Goal: Task Accomplishment & Management: Manage account settings

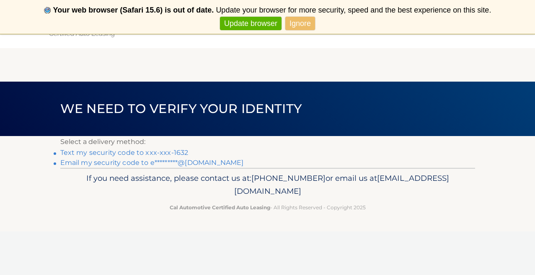
click at [302, 25] on link "Ignore" at bounding box center [301, 24] width 30 height 14
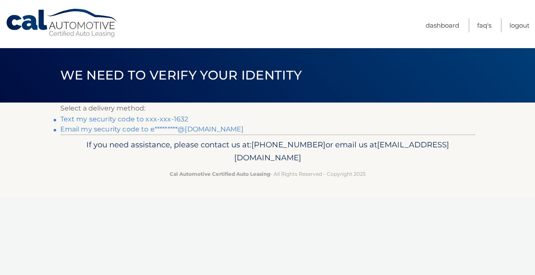
click at [164, 117] on link "Text my security code to xxx-xxx-1632" at bounding box center [124, 119] width 128 height 8
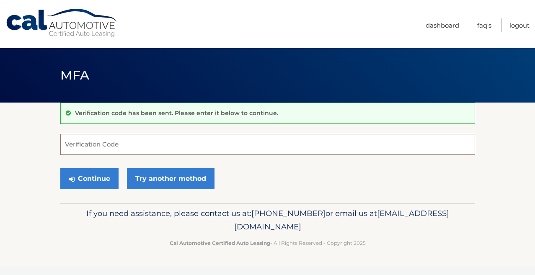
click at [147, 141] on input "Verification Code" at bounding box center [267, 144] width 415 height 21
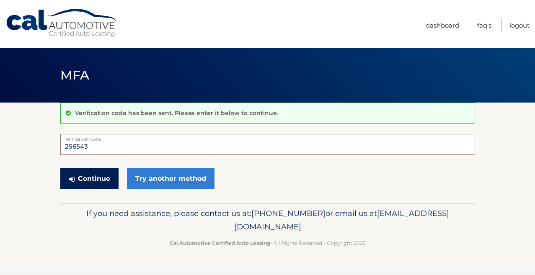
type input "256543"
click at [104, 179] on button "Continue" at bounding box center [89, 179] width 58 height 21
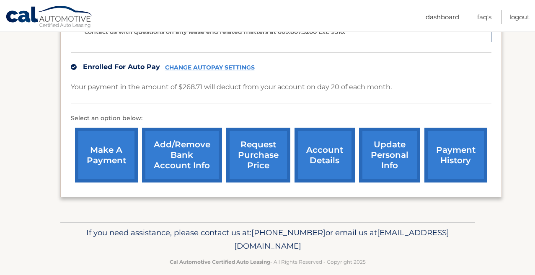
scroll to position [249, 0]
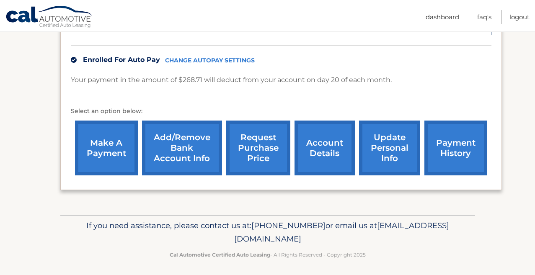
click at [249, 148] on link "request purchase price" at bounding box center [258, 148] width 64 height 55
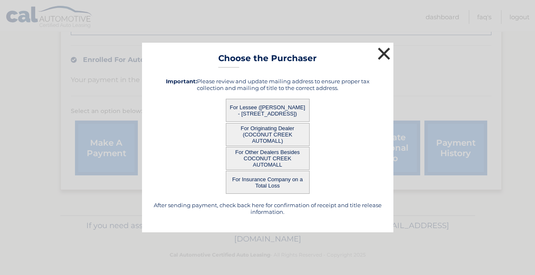
click at [379, 57] on button "×" at bounding box center [384, 53] width 17 height 17
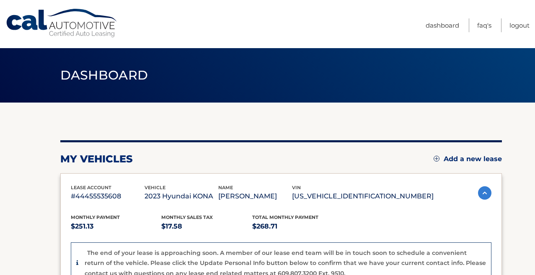
scroll to position [0, 0]
click at [445, 28] on link "Dashboard" at bounding box center [443, 25] width 34 height 14
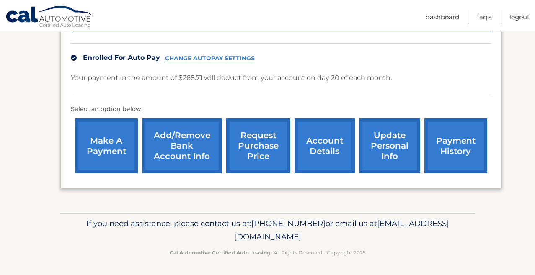
scroll to position [250, 0]
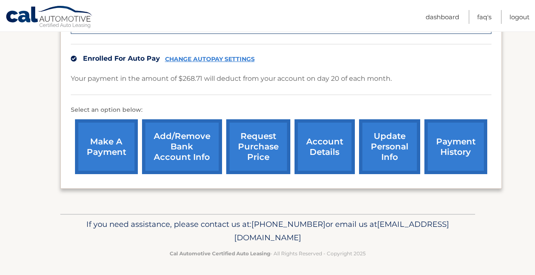
click at [389, 150] on link "update personal info" at bounding box center [389, 146] width 61 height 55
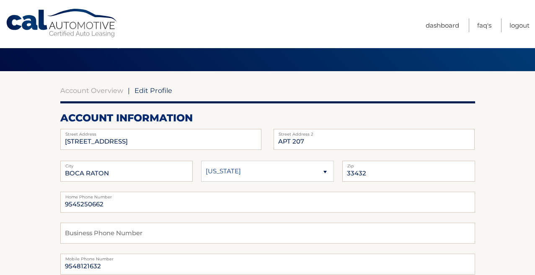
scroll to position [31, 0]
click at [137, 145] on input "[STREET_ADDRESS]" at bounding box center [160, 139] width 201 height 21
type input "22390 Cameo Dr E"
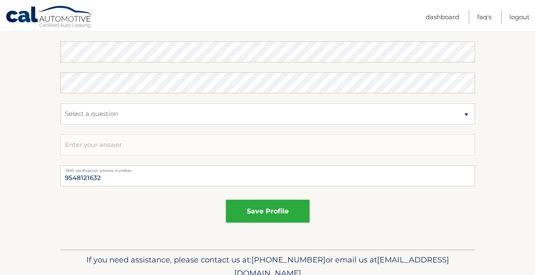
scroll to position [464, 0]
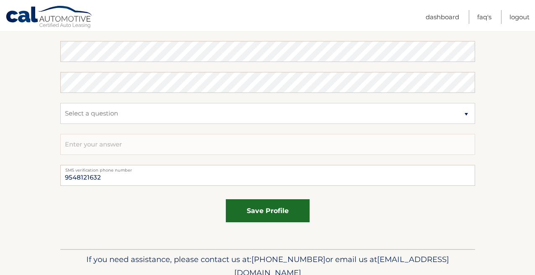
type input "33433"
click at [247, 210] on button "save profile" at bounding box center [268, 211] width 84 height 23
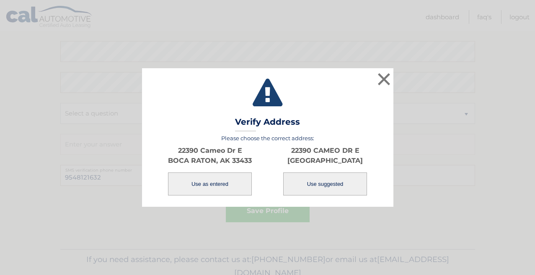
click at [324, 187] on button "Use suggested" at bounding box center [325, 184] width 84 height 23
type input "22390 CAMEO DR E"
select select "FL"
click at [324, 182] on button "Use suggested" at bounding box center [325, 184] width 84 height 23
click at [324, 184] on button "Use suggested" at bounding box center [325, 184] width 84 height 23
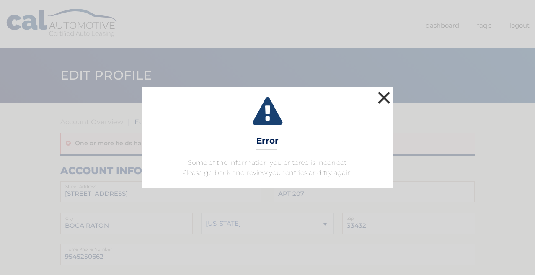
click at [384, 100] on button "×" at bounding box center [384, 97] width 17 height 17
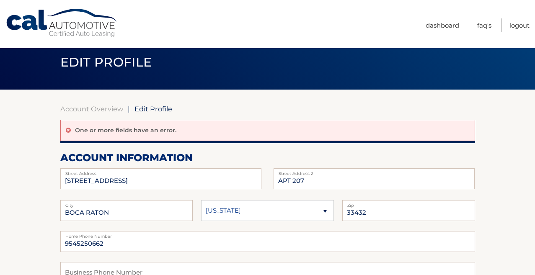
scroll to position [19, 0]
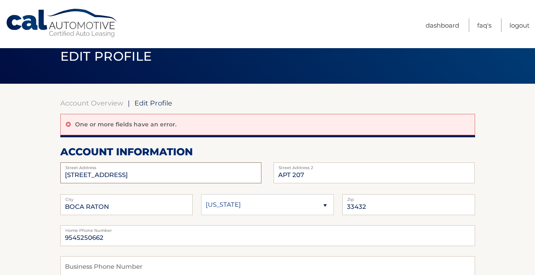
click at [213, 177] on input "[STREET_ADDRESS]" at bounding box center [160, 173] width 201 height 21
type input "22390 Cameo Dr E"
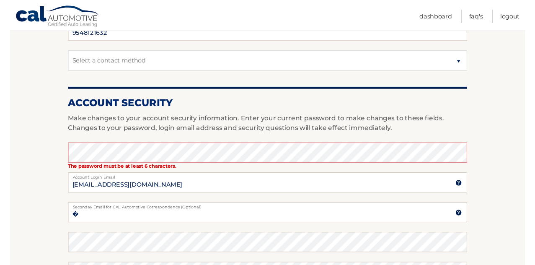
scroll to position [288, 0]
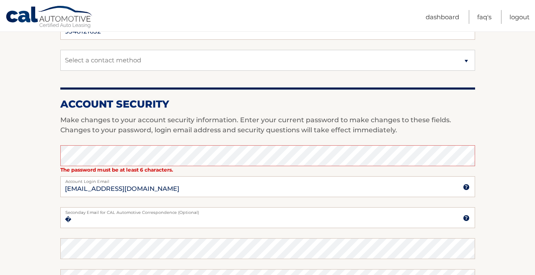
type input "33433"
click at [117, 223] on input "�" at bounding box center [267, 218] width 415 height 21
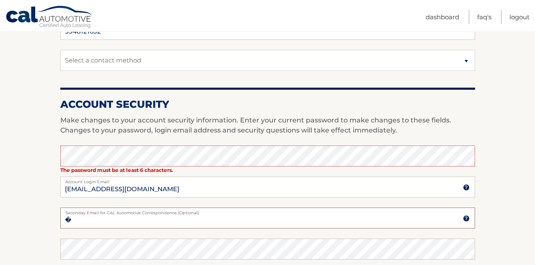
click at [113, 221] on input "�" at bounding box center [267, 218] width 415 height 21
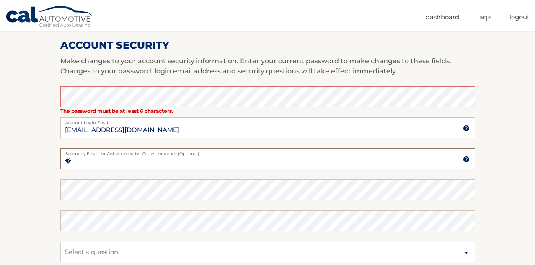
scroll to position [345, 0]
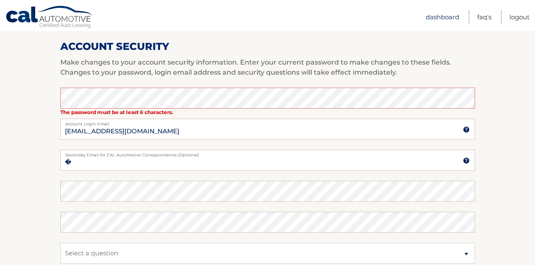
click at [442, 16] on link "Dashboard" at bounding box center [443, 17] width 34 height 14
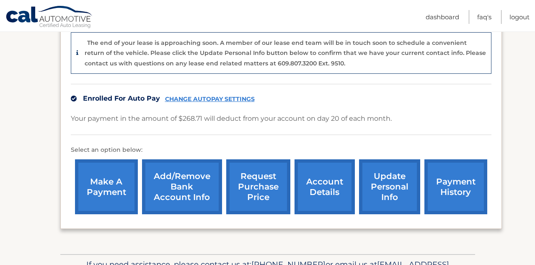
scroll to position [217, 0]
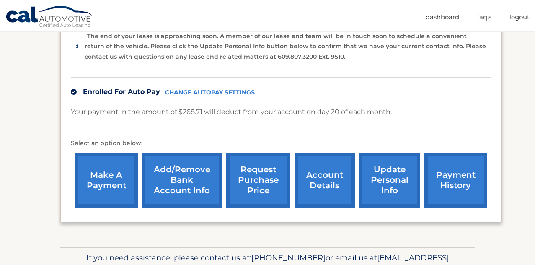
click at [248, 171] on link "request purchase price" at bounding box center [258, 180] width 64 height 55
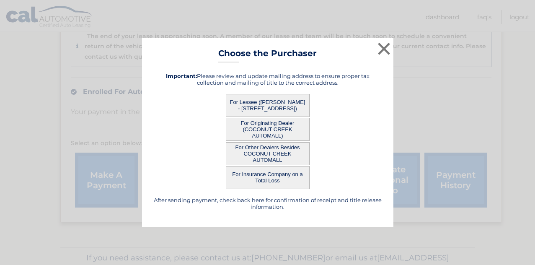
click at [276, 105] on button "For Lessee (MICHAEL GAYNOR - 55 SE 14TH ST, APT 207, BOCA RATON, fl 33432)" at bounding box center [268, 105] width 84 height 23
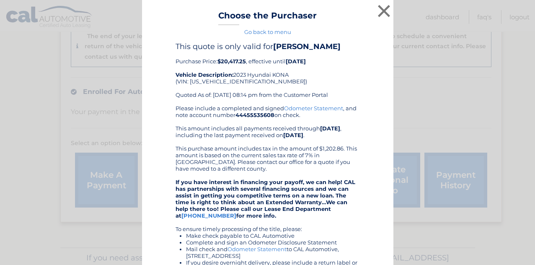
scroll to position [0, 0]
click at [383, 10] on button "×" at bounding box center [384, 11] width 17 height 17
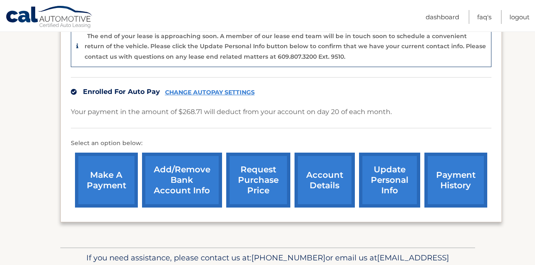
click at [455, 177] on link "payment history" at bounding box center [456, 180] width 63 height 55
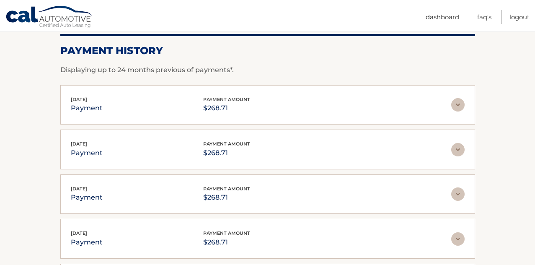
scroll to position [128, 0]
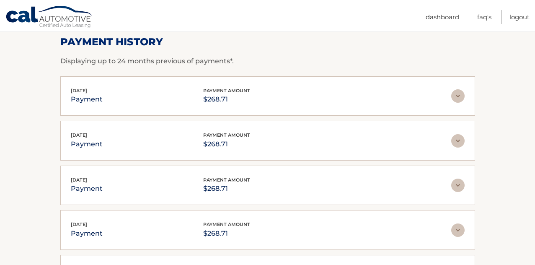
click at [453, 96] on img at bounding box center [458, 95] width 13 height 13
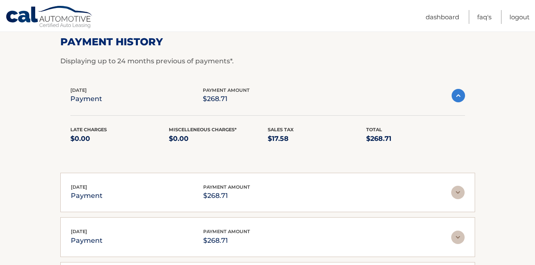
click at [453, 96] on img at bounding box center [458, 95] width 13 height 13
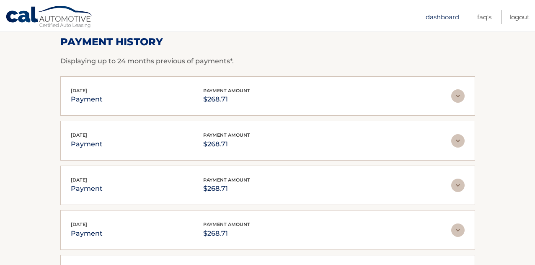
click at [440, 19] on link "Dashboard" at bounding box center [443, 17] width 34 height 14
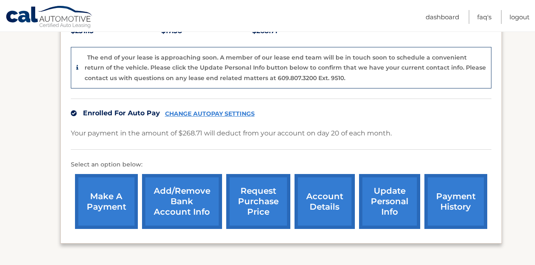
scroll to position [197, 0]
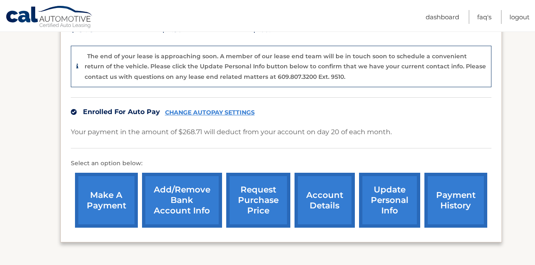
click at [246, 196] on link "request purchase price" at bounding box center [258, 200] width 64 height 55
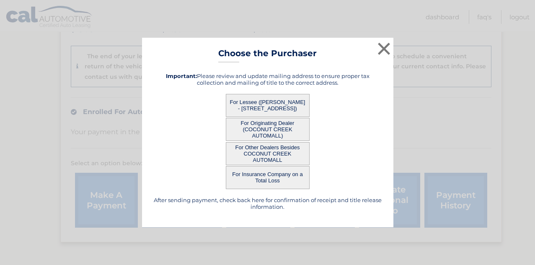
click at [262, 106] on button "For Lessee ([PERSON_NAME] - [STREET_ADDRESS])" at bounding box center [268, 105] width 84 height 23
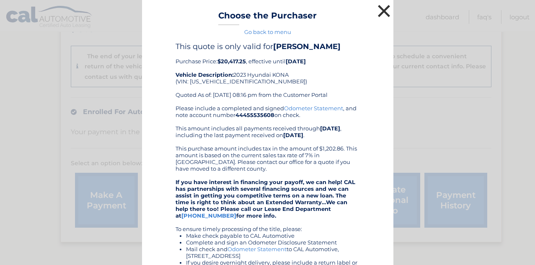
click at [386, 12] on button "×" at bounding box center [384, 11] width 17 height 17
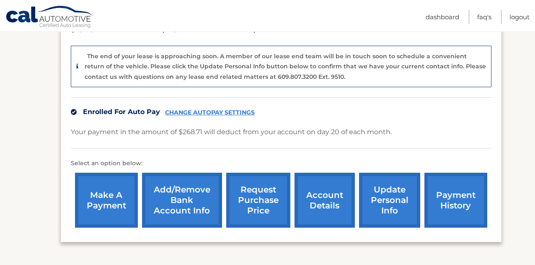
click at [389, 186] on link "update personal info" at bounding box center [389, 200] width 61 height 55
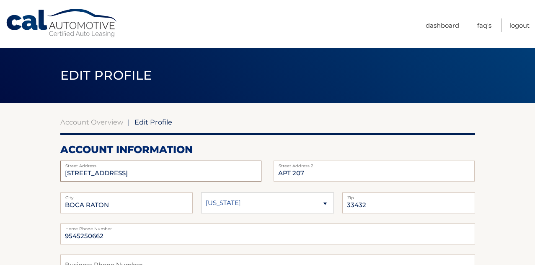
click at [182, 167] on input "[STREET_ADDRESS]" at bounding box center [160, 171] width 201 height 21
type input "22390 Cameo Dr E"
click at [177, 169] on input "22390 Cameo Dr E" at bounding box center [160, 171] width 201 height 21
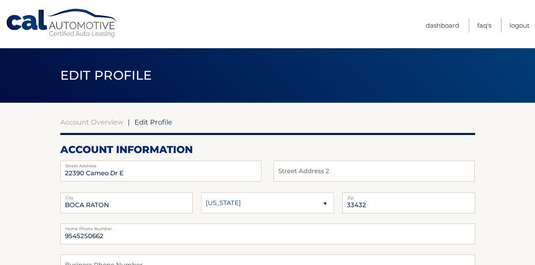
select select "FL"
click at [397, 207] on input "33432" at bounding box center [409, 202] width 133 height 21
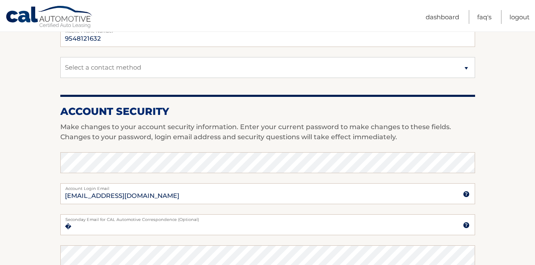
scroll to position [260, 0]
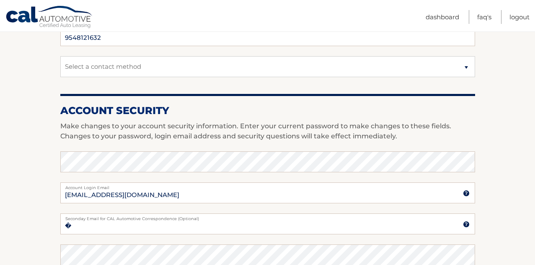
type input "33433"
click at [187, 229] on input "�" at bounding box center [267, 223] width 415 height 21
paste input "L0u!31011"
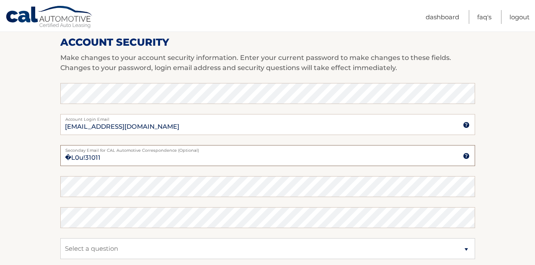
scroll to position [345, 0]
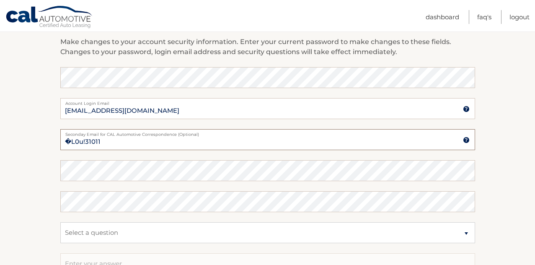
type input "�L0u!31011"
drag, startPoint x: 109, startPoint y: 145, endPoint x: 35, endPoint y: 142, distance: 74.7
click at [35, 142] on section "Account Overview | Edit Profile account information 22390 Cameo Dr E Street Add…" at bounding box center [267, 63] width 535 height 610
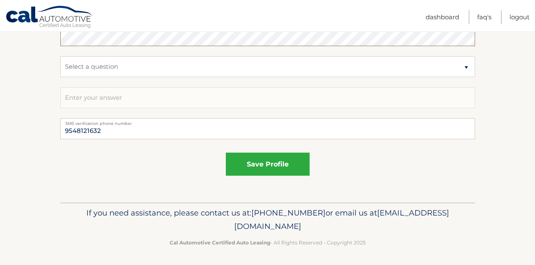
scroll to position [510, 0]
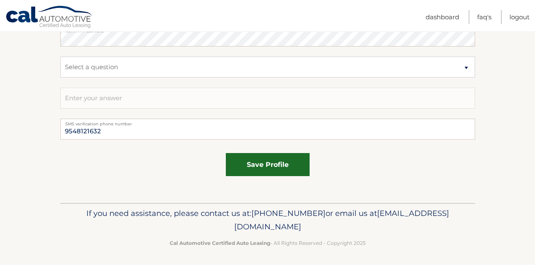
click at [251, 169] on button "save profile" at bounding box center [268, 164] width 84 height 23
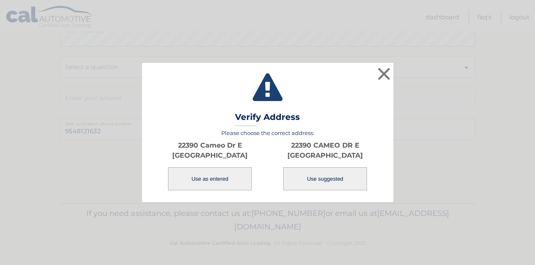
click at [307, 182] on button "Use suggested" at bounding box center [325, 178] width 84 height 23
type input "22390 CAMEO DR E"
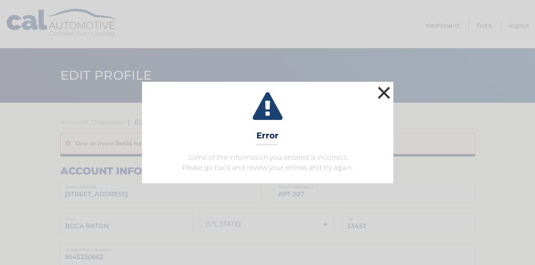
click at [388, 94] on button "×" at bounding box center [384, 92] width 17 height 17
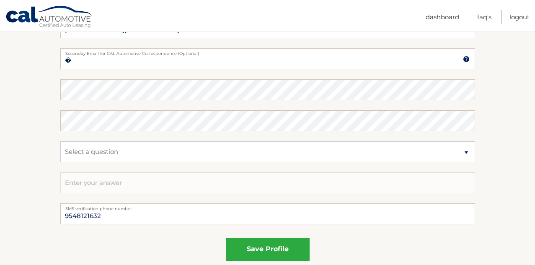
scroll to position [448, 0]
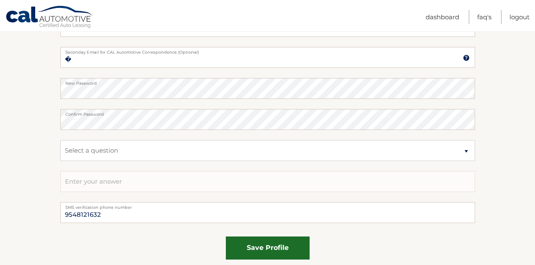
click at [288, 252] on button "save profile" at bounding box center [268, 247] width 84 height 23
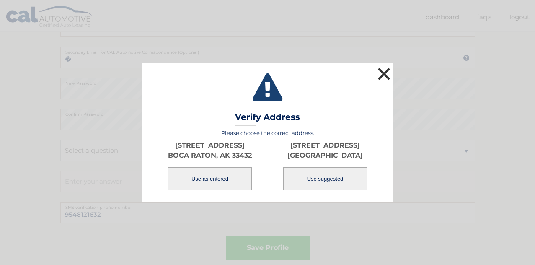
click at [382, 78] on button "×" at bounding box center [384, 73] width 17 height 17
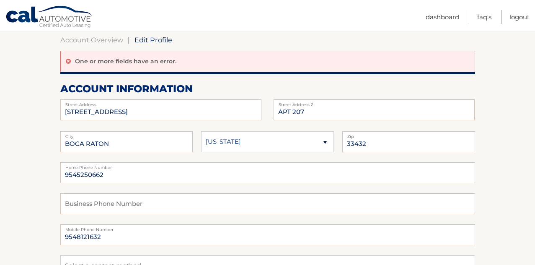
scroll to position [75, 0]
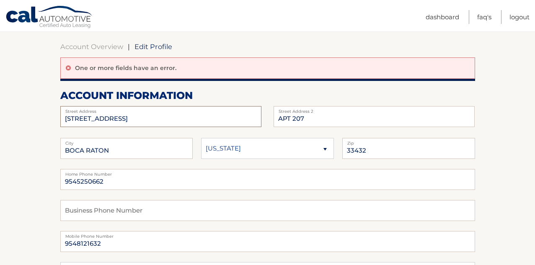
click at [125, 120] on input "[STREET_ADDRESS]" at bounding box center [160, 116] width 201 height 21
type input "22390 Cameo Dr E"
select select "FL"
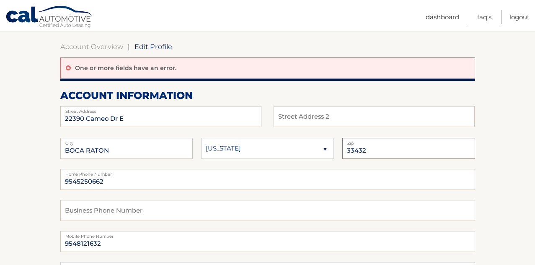
click at [374, 152] on input "33432" at bounding box center [409, 148] width 133 height 21
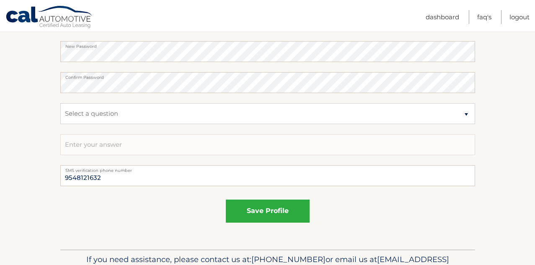
scroll to position [494, 0]
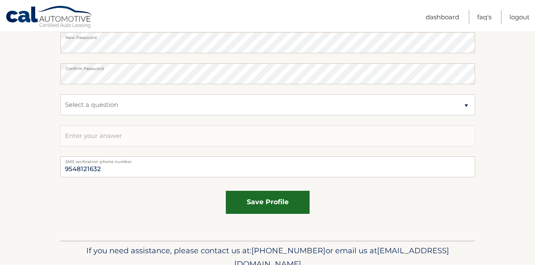
type input "33433"
click at [261, 198] on button "save profile" at bounding box center [268, 202] width 84 height 23
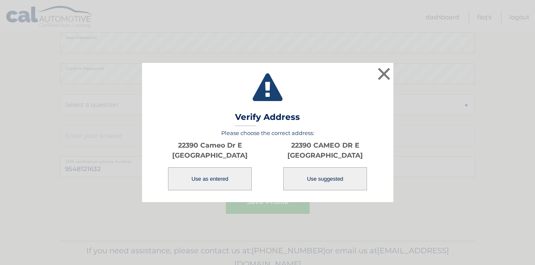
click at [302, 177] on button "Use suggested" at bounding box center [325, 178] width 84 height 23
type input "22390 CAMEO DR E"
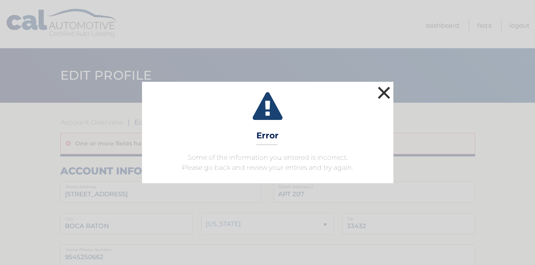
click at [382, 92] on button "×" at bounding box center [384, 92] width 17 height 17
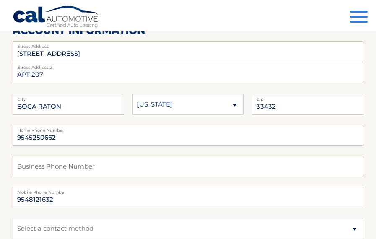
scroll to position [139, 0]
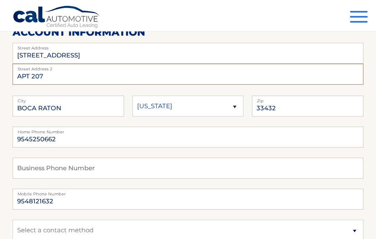
drag, startPoint x: 60, startPoint y: 81, endPoint x: -41, endPoint y: 80, distance: 101.1
type input "A"
drag, startPoint x: 68, startPoint y: 53, endPoint x: -23, endPoint y: 53, distance: 91.0
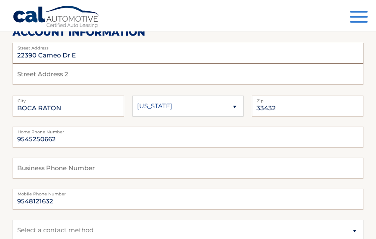
type input "22390 Cameo Dr E"
select select "FL"
click at [291, 103] on input "33432" at bounding box center [308, 106] width 112 height 21
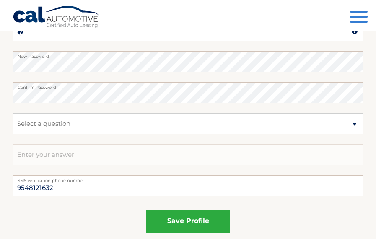
scroll to position [507, 0]
type input "33433"
select select "2"
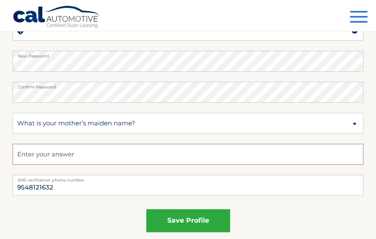
click at [153, 151] on input "text" at bounding box center [188, 154] width 351 height 21
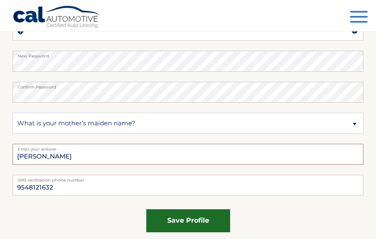
type input "Lehrer"
click at [187, 221] on button "save profile" at bounding box center [188, 220] width 84 height 23
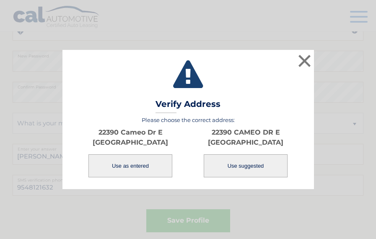
click at [226, 172] on button "Use suggested" at bounding box center [246, 165] width 84 height 23
type input "22390 CAMEO DR E"
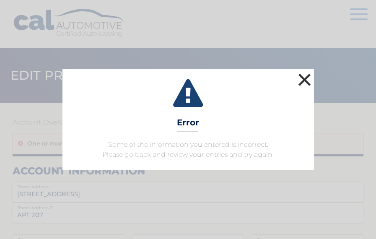
click at [306, 80] on button "×" at bounding box center [304, 79] width 17 height 17
